Goal: Task Accomplishment & Management: Complete application form

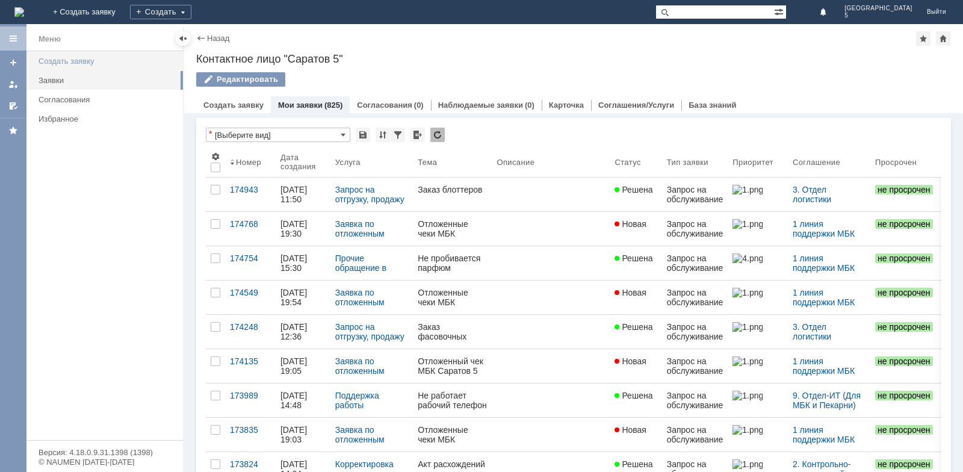
click at [78, 58] on div "Создать заявку" at bounding box center [107, 61] width 137 height 9
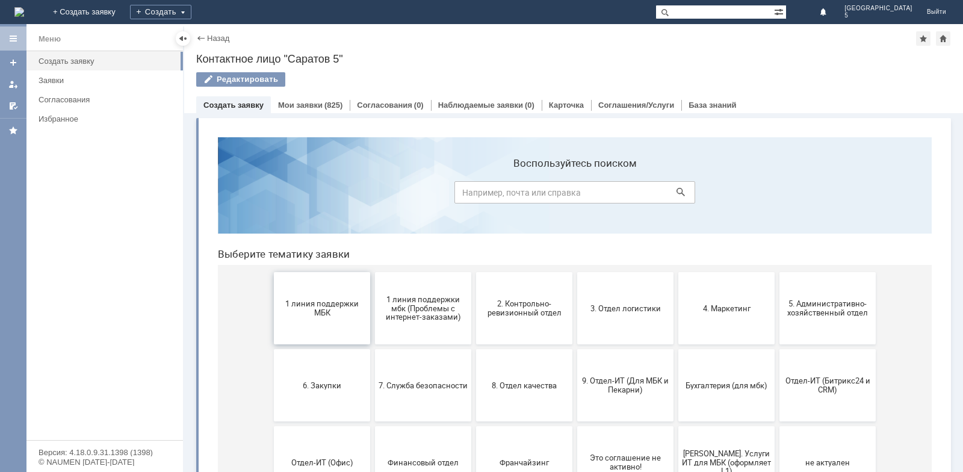
click at [327, 296] on button "1 линия поддержки МБК" at bounding box center [322, 308] width 96 height 72
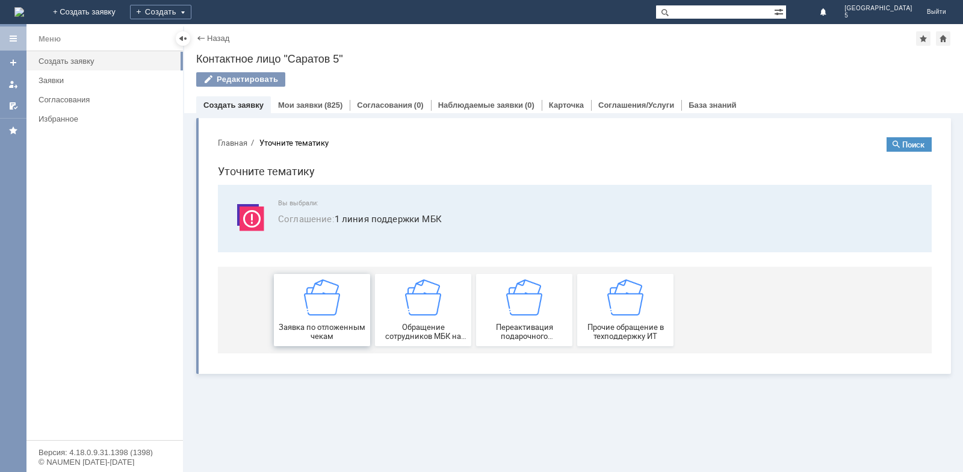
click at [328, 320] on div "Заявка по отложенным чекам" at bounding box center [321, 309] width 89 height 61
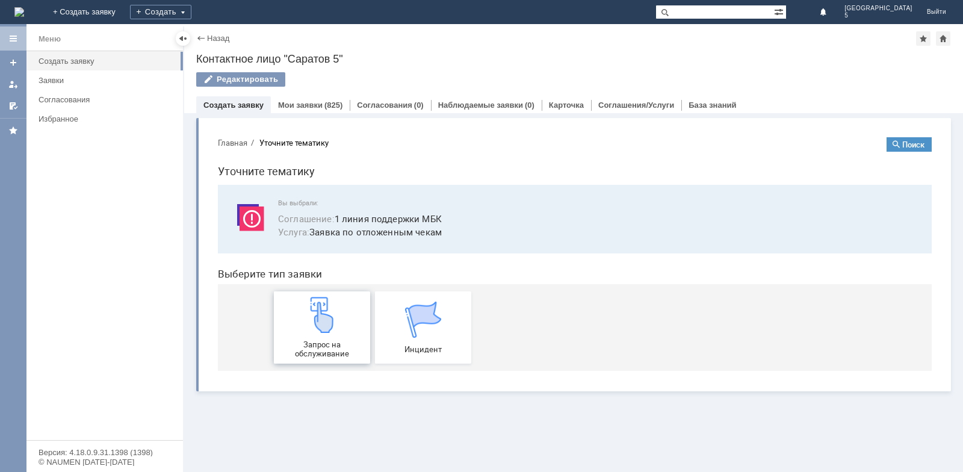
click at [329, 321] on img at bounding box center [322, 315] width 36 height 36
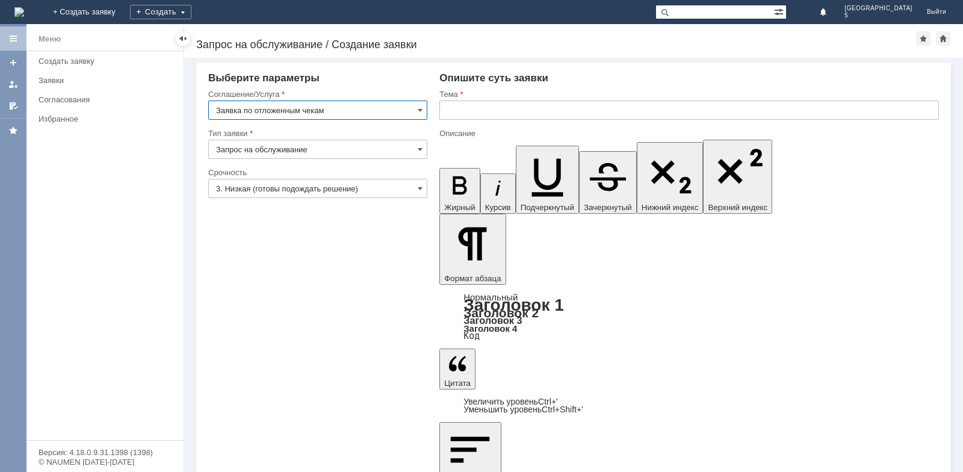
click at [492, 101] on div "Тема" at bounding box center [689, 108] width 500 height 39
click at [491, 116] on input "text" at bounding box center [689, 110] width 500 height 19
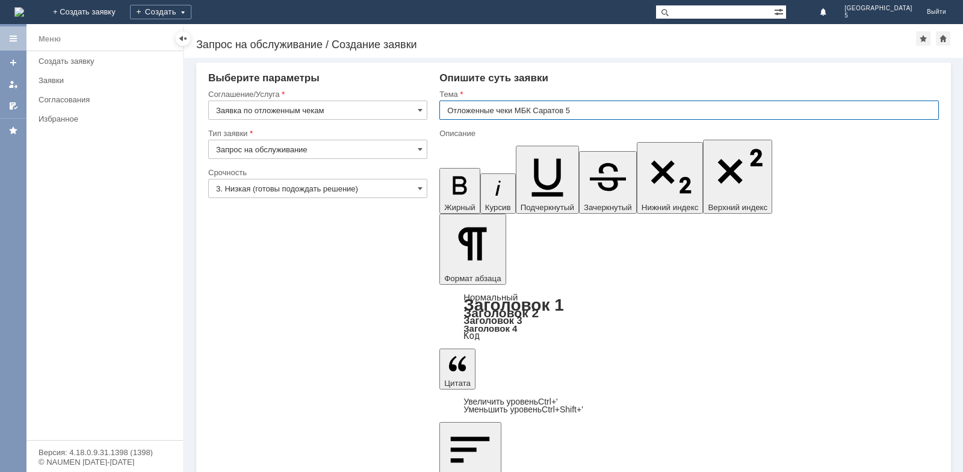
type input "Отложенные чеки МБК Саратов 5"
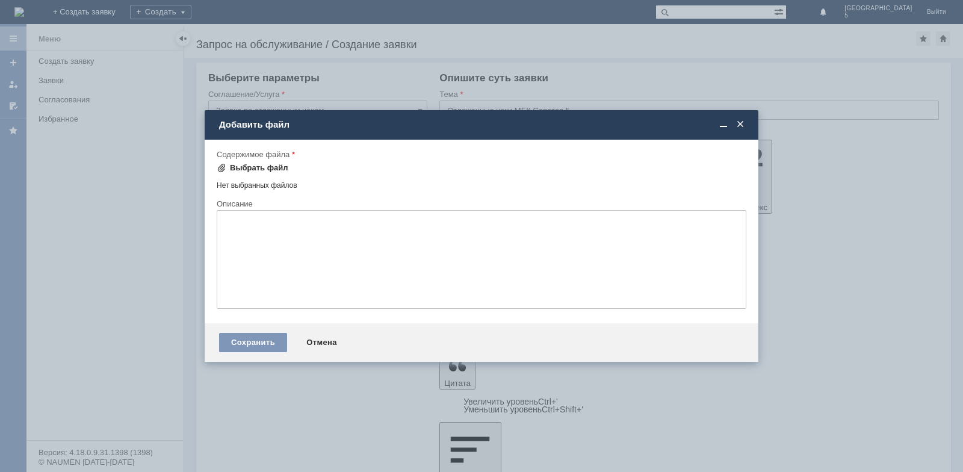
click at [259, 170] on div "Выбрать файл" at bounding box center [259, 168] width 58 height 10
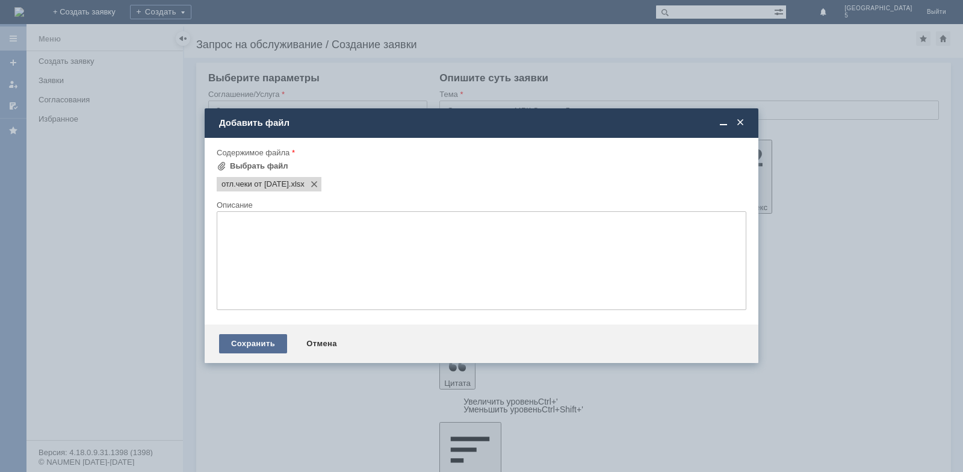
click at [241, 347] on div "Сохранить" at bounding box center [253, 343] width 68 height 19
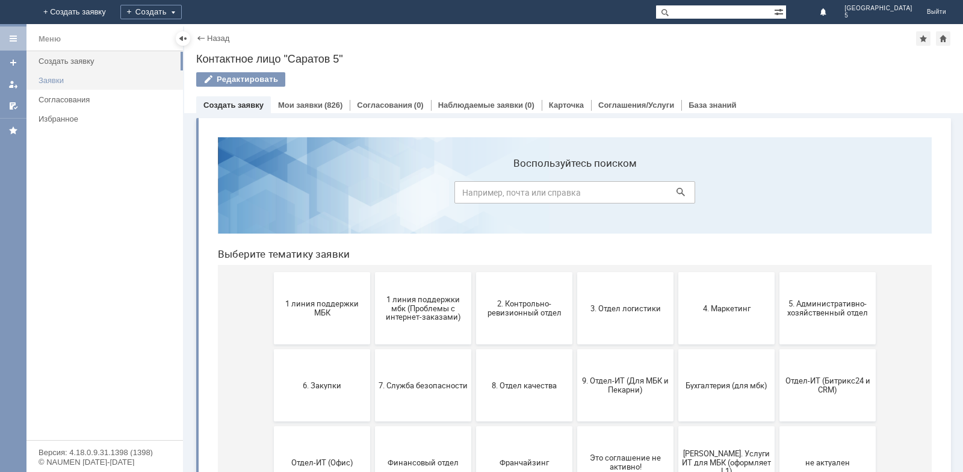
click at [64, 76] on link "Заявки" at bounding box center [107, 80] width 147 height 19
